Goal: Navigation & Orientation: Go to known website

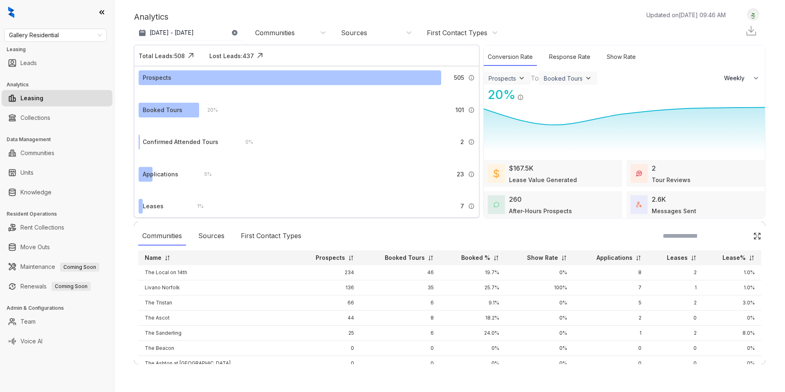
select select "******"
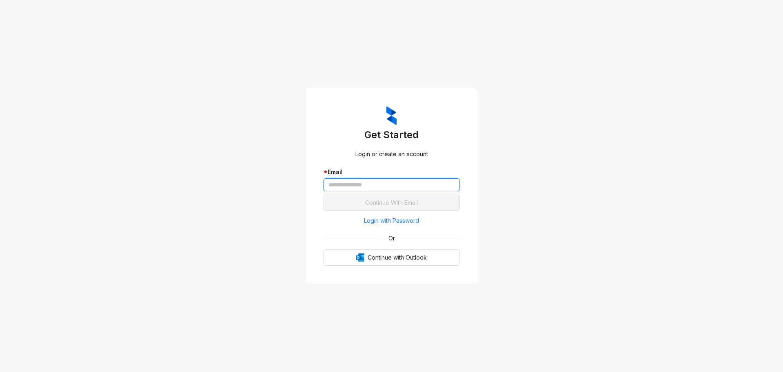
click at [385, 185] on input "text" at bounding box center [392, 184] width 136 height 13
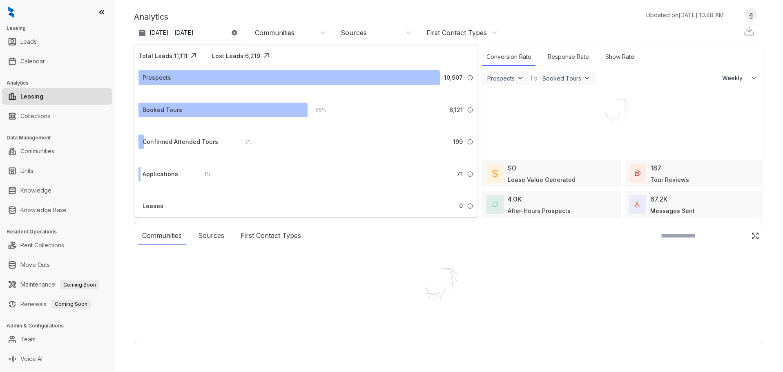
select select "******"
